Goal: Register for event/course

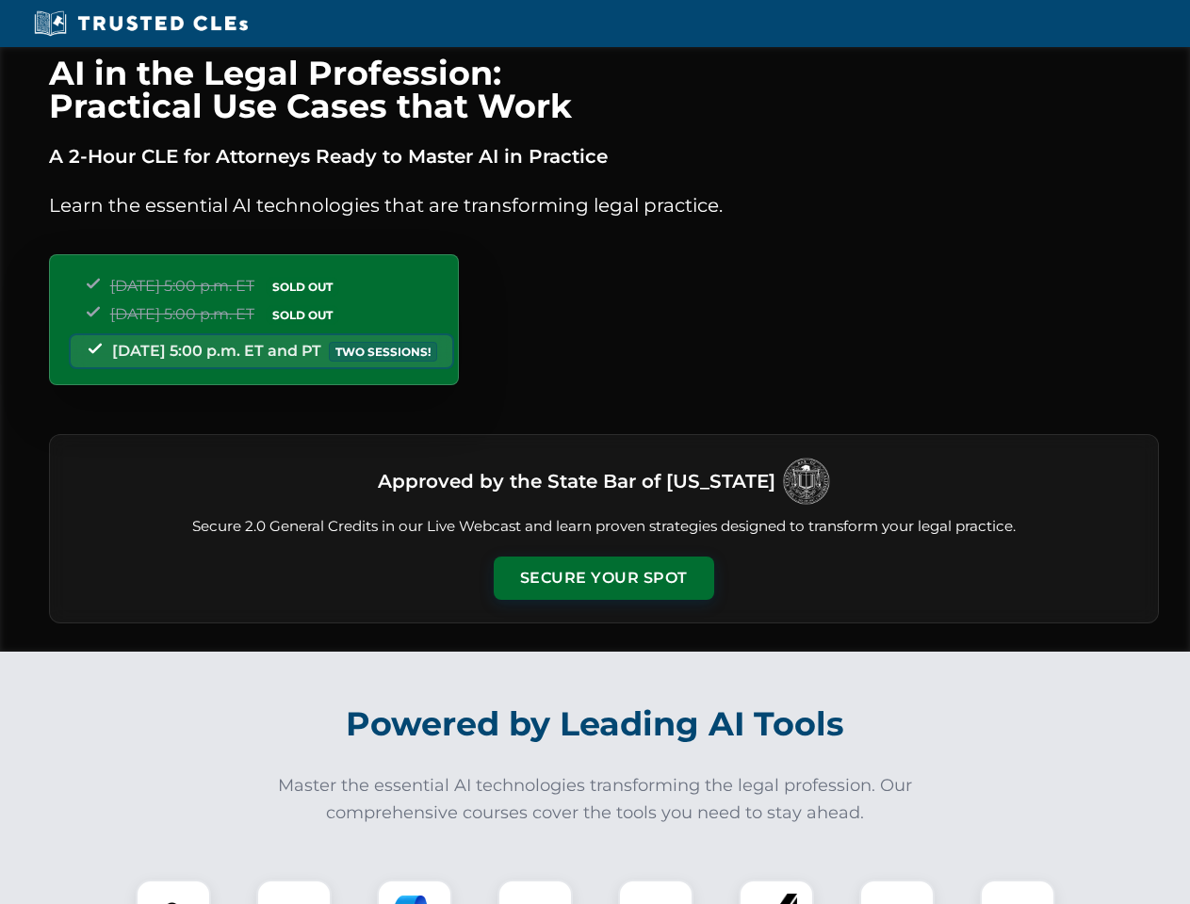
click at [603, 578] on button "Secure Your Spot" at bounding box center [604, 578] width 220 height 43
click at [173, 892] on img at bounding box center [173, 917] width 55 height 55
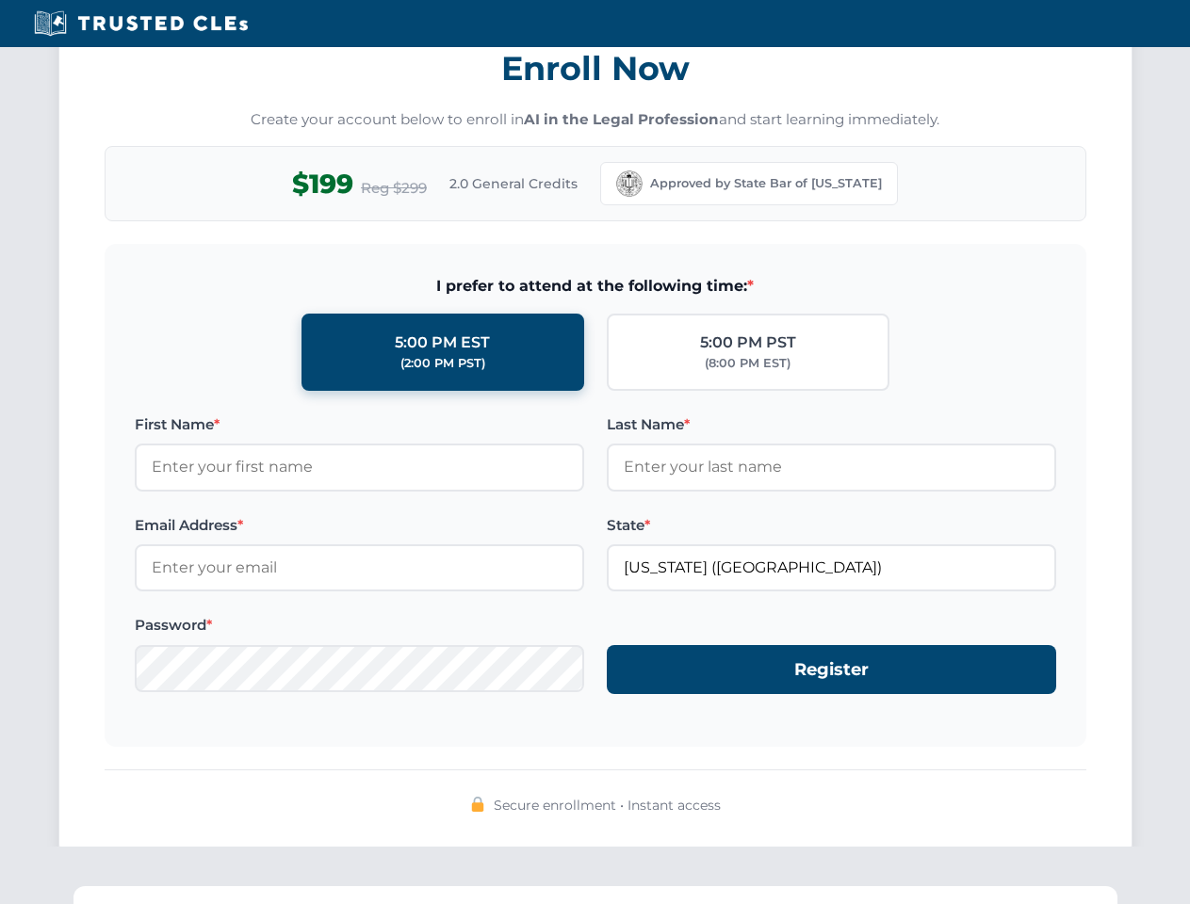
scroll to position [1849, 0]
